Goal: Task Accomplishment & Management: Manage account settings

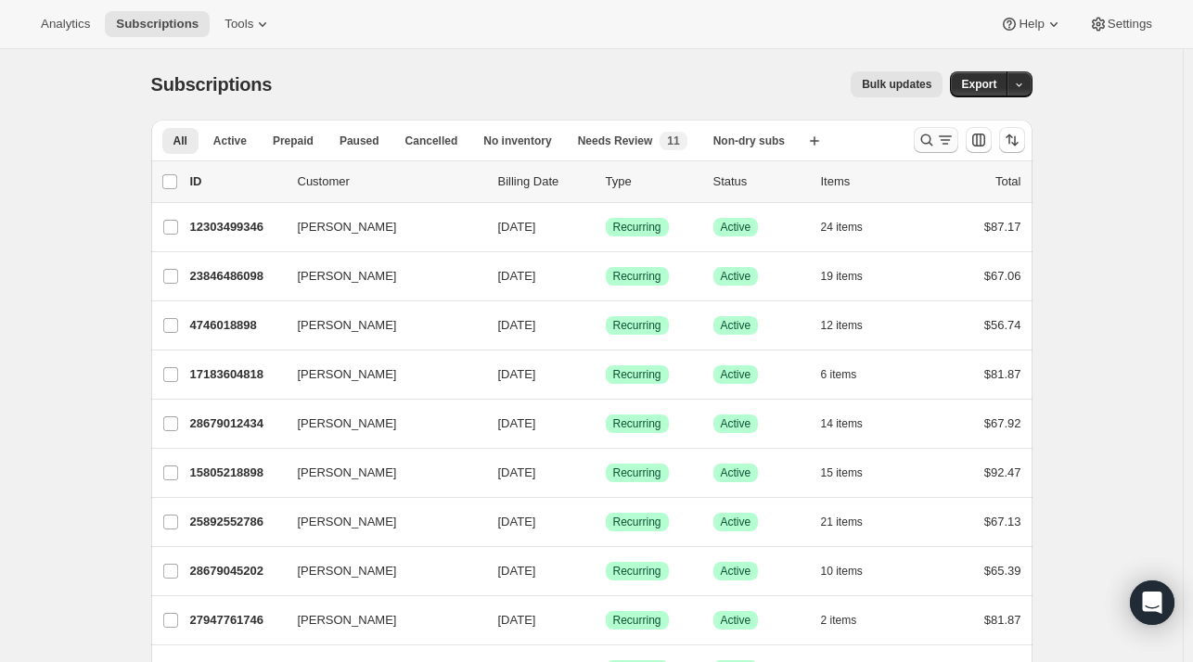
click at [924, 142] on icon "Search and filter results" at bounding box center [926, 140] width 19 height 19
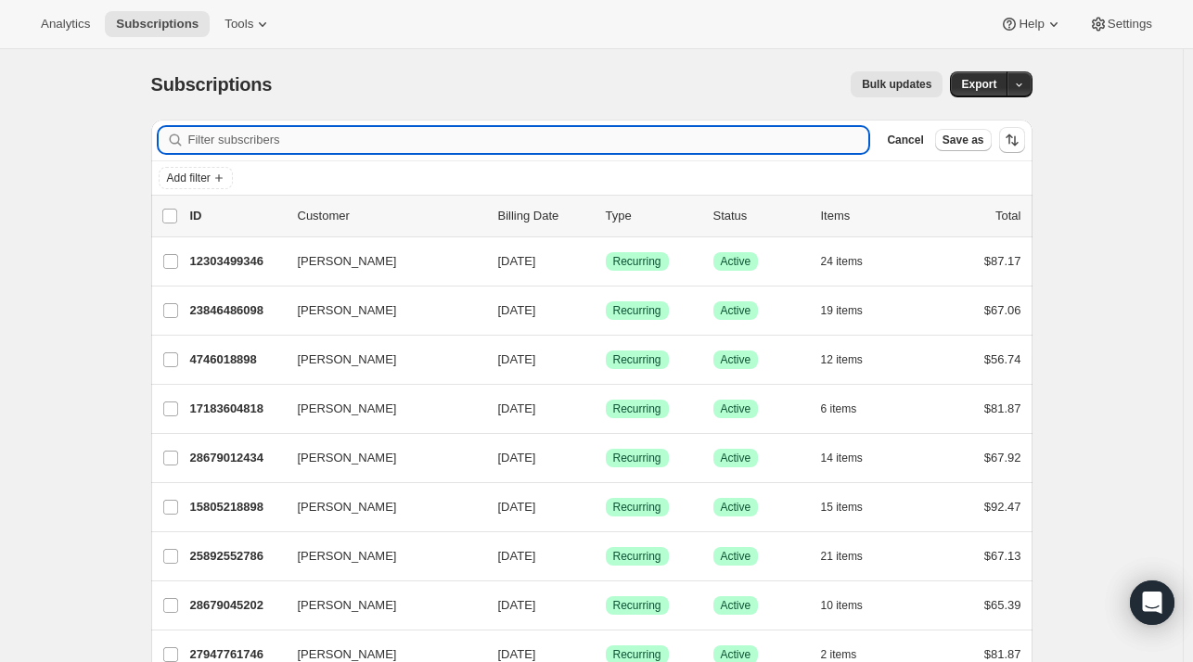
click at [504, 127] on input "Filter subscribers" at bounding box center [528, 140] width 681 height 26
click at [503, 135] on input "Filter subscribers" at bounding box center [528, 140] width 681 height 26
paste input "[PERSON_NAME]"
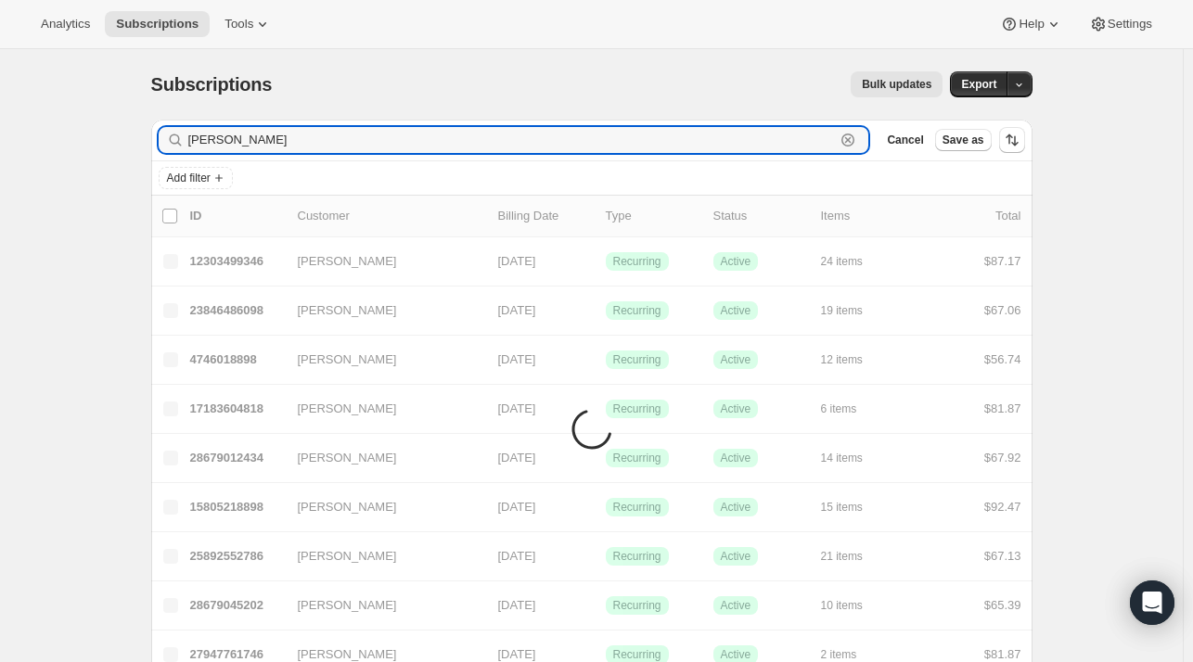
type input "[PERSON_NAME]"
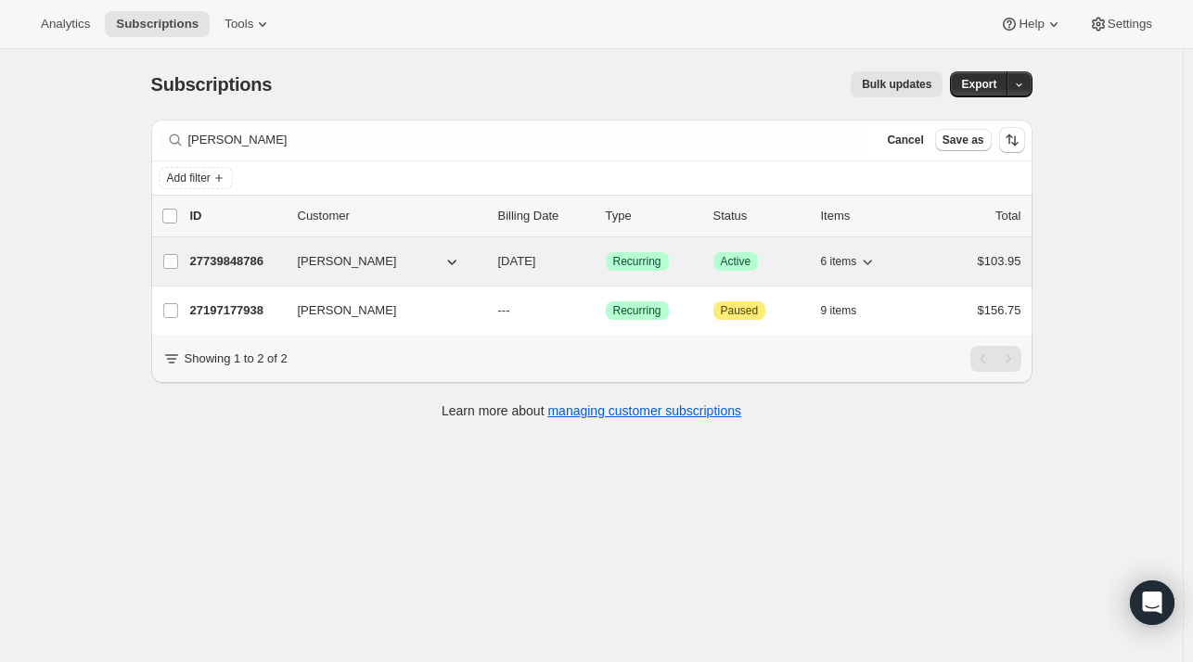
click at [234, 250] on div "27739848786 [PERSON_NAME] [DATE] Success Recurring Success Active 6 items $103.…" at bounding box center [605, 262] width 831 height 26
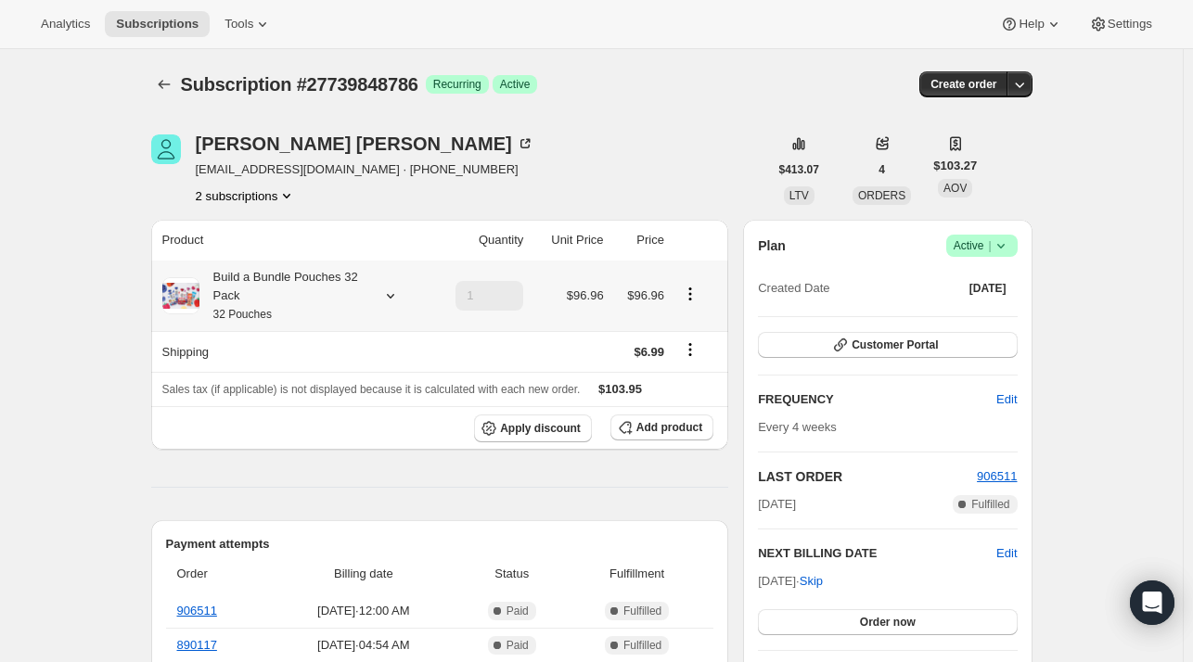
click at [386, 300] on icon at bounding box center [390, 296] width 19 height 19
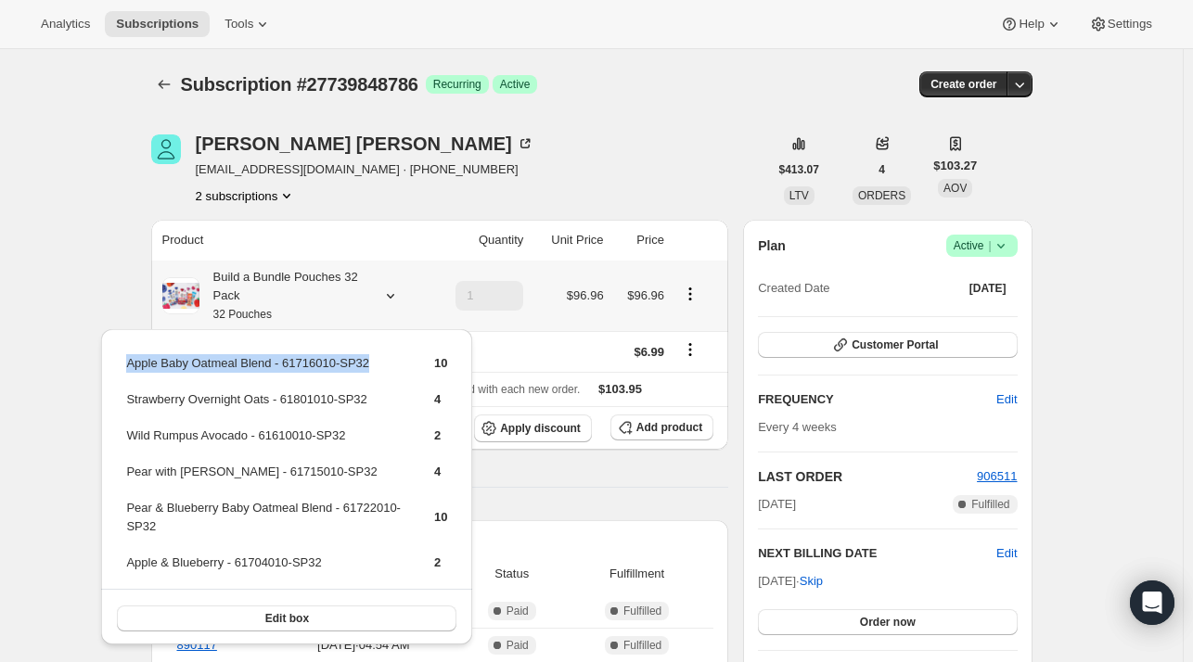
drag, startPoint x: 384, startPoint y: 365, endPoint x: 114, endPoint y: 365, distance: 269.9
click at [115, 366] on div "Apple Baby Oatmeal Blend - 61716010-SP32 10 Strawberry Overnight Oats - 6180101…" at bounding box center [286, 488] width 371 height 318
copy tbody "Apple Baby Oatmeal Blend - 61716010-SP32"
click at [662, 439] on button "Add product" at bounding box center [661, 428] width 103 height 26
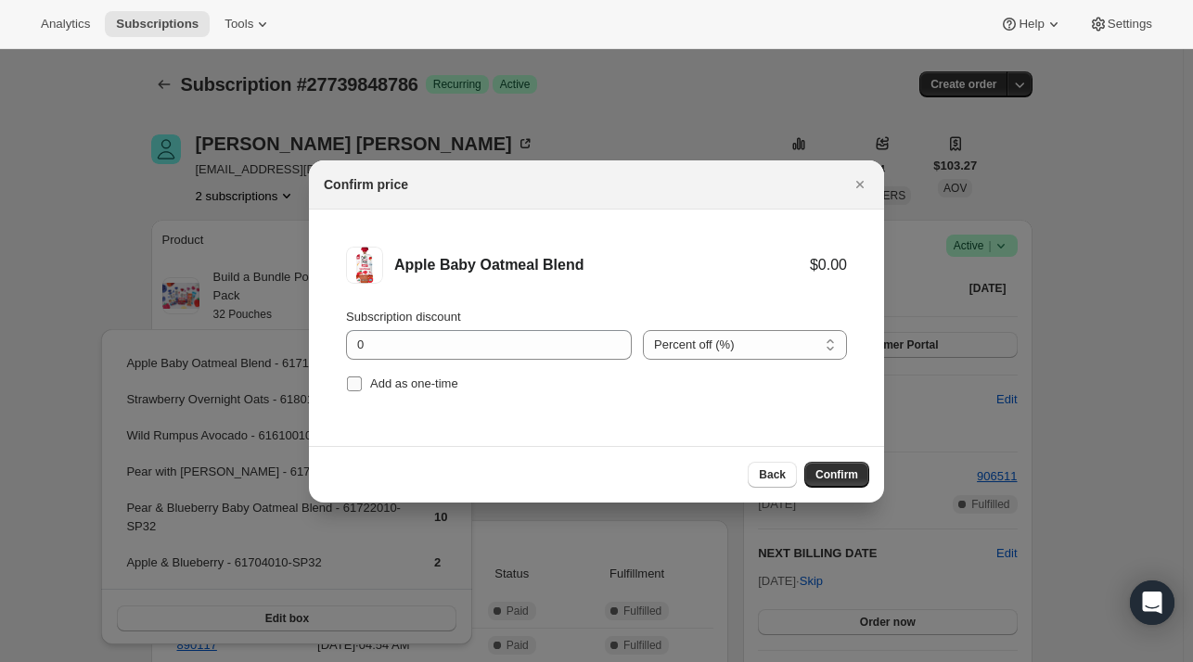
click at [398, 389] on span "Add as one-time" at bounding box center [414, 384] width 88 height 14
click at [362, 389] on input "Add as one-time" at bounding box center [354, 384] width 15 height 15
checkbox input "true"
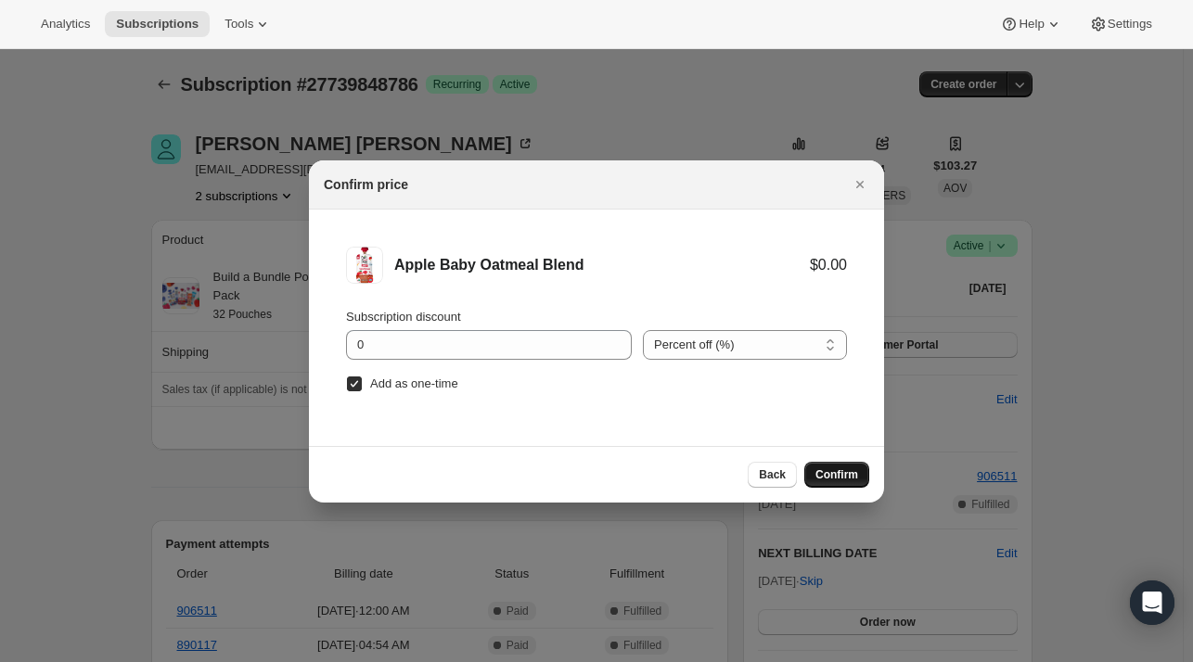
click at [846, 482] on button "Confirm" at bounding box center [836, 475] width 65 height 26
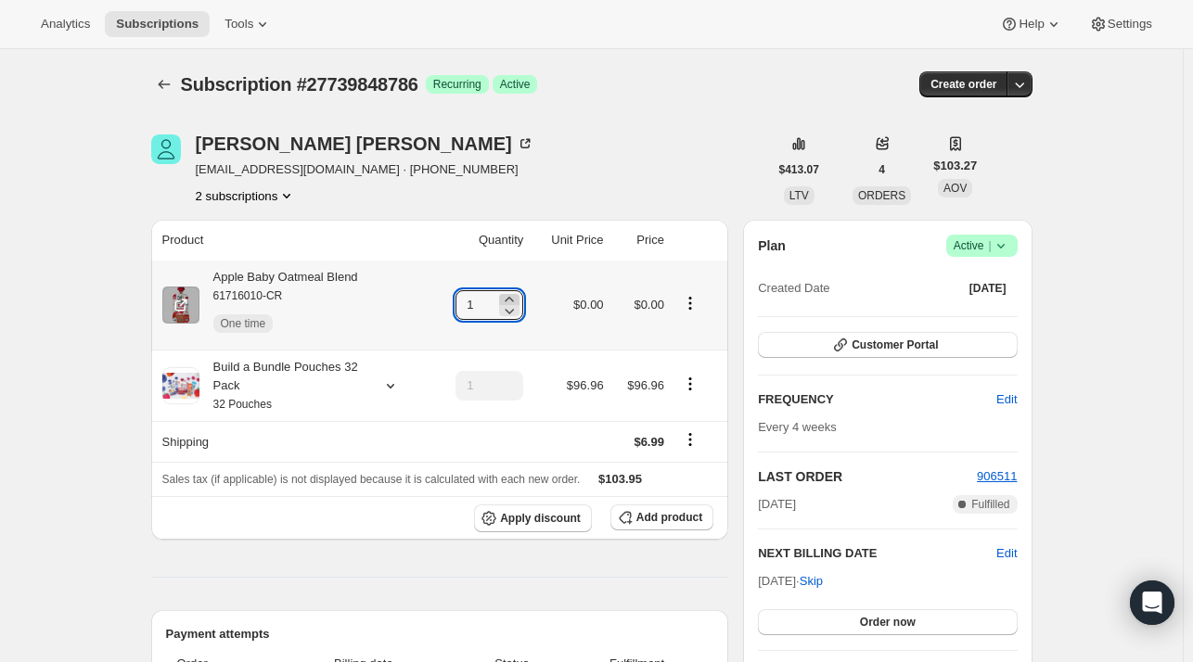
click at [512, 296] on icon at bounding box center [509, 299] width 19 height 19
click at [506, 298] on div at bounding box center [509, 299] width 20 height 11
click at [518, 305] on icon at bounding box center [509, 310] width 19 height 19
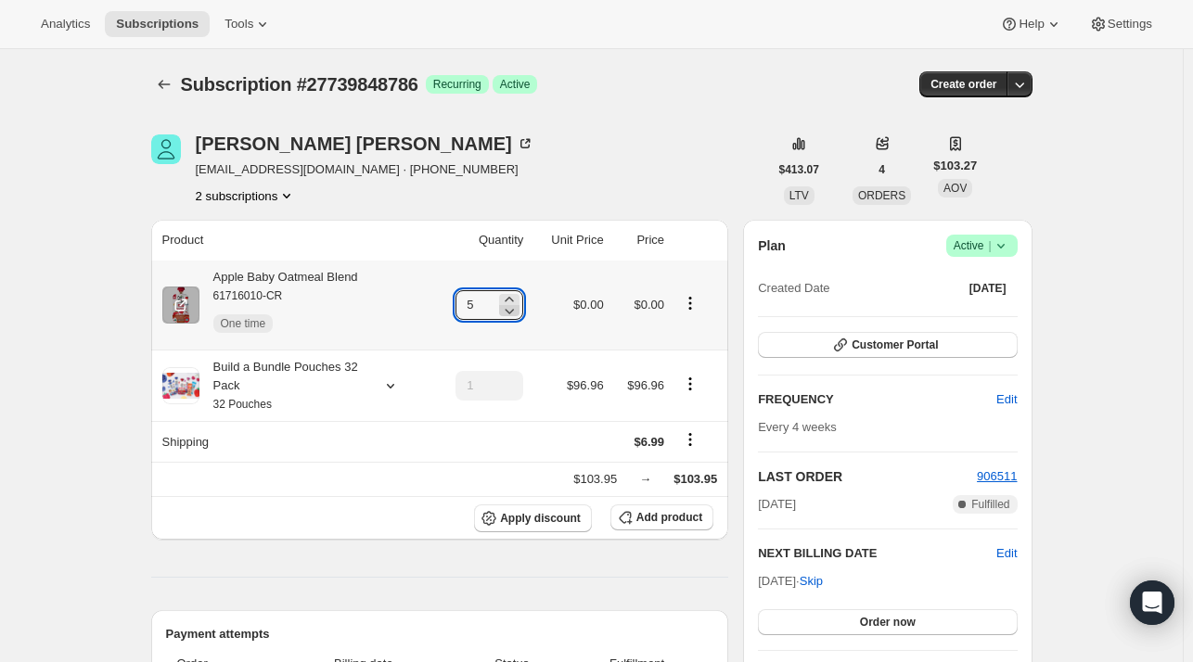
type input "4"
click at [513, 302] on icon at bounding box center [509, 310] width 19 height 19
click at [519, 299] on icon at bounding box center [509, 299] width 19 height 19
click at [514, 300] on icon at bounding box center [510, 299] width 8 height 5
type input "5"
